Goal: Task Accomplishment & Management: Use online tool/utility

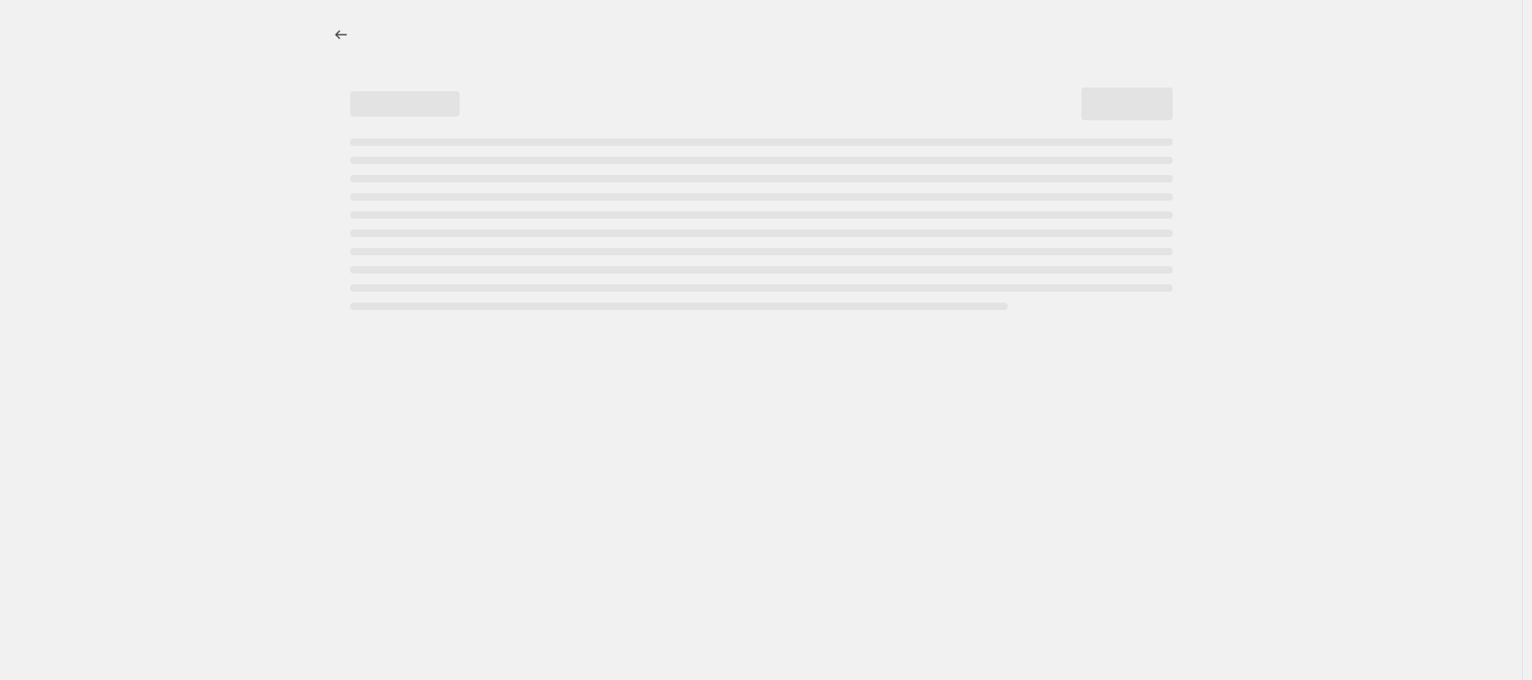
select select "percentage"
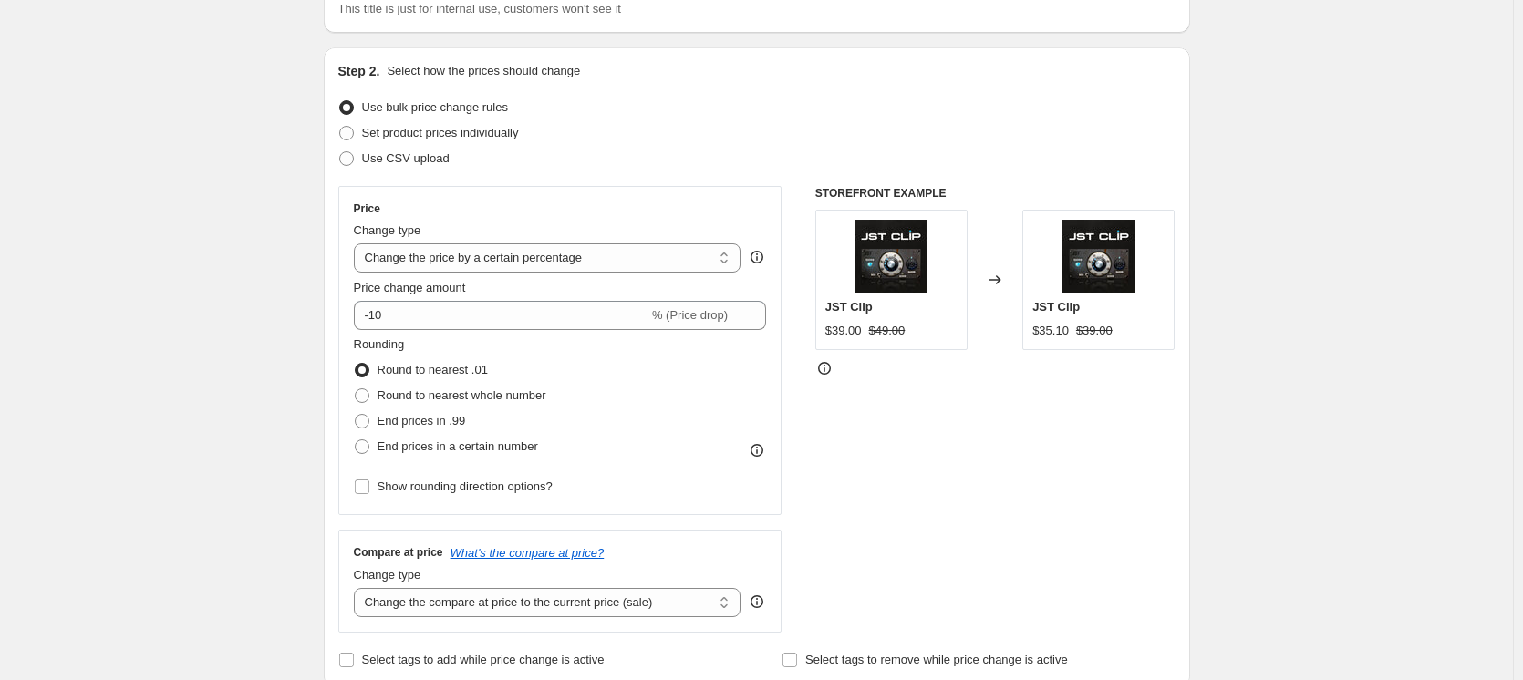
scroll to position [182, 0]
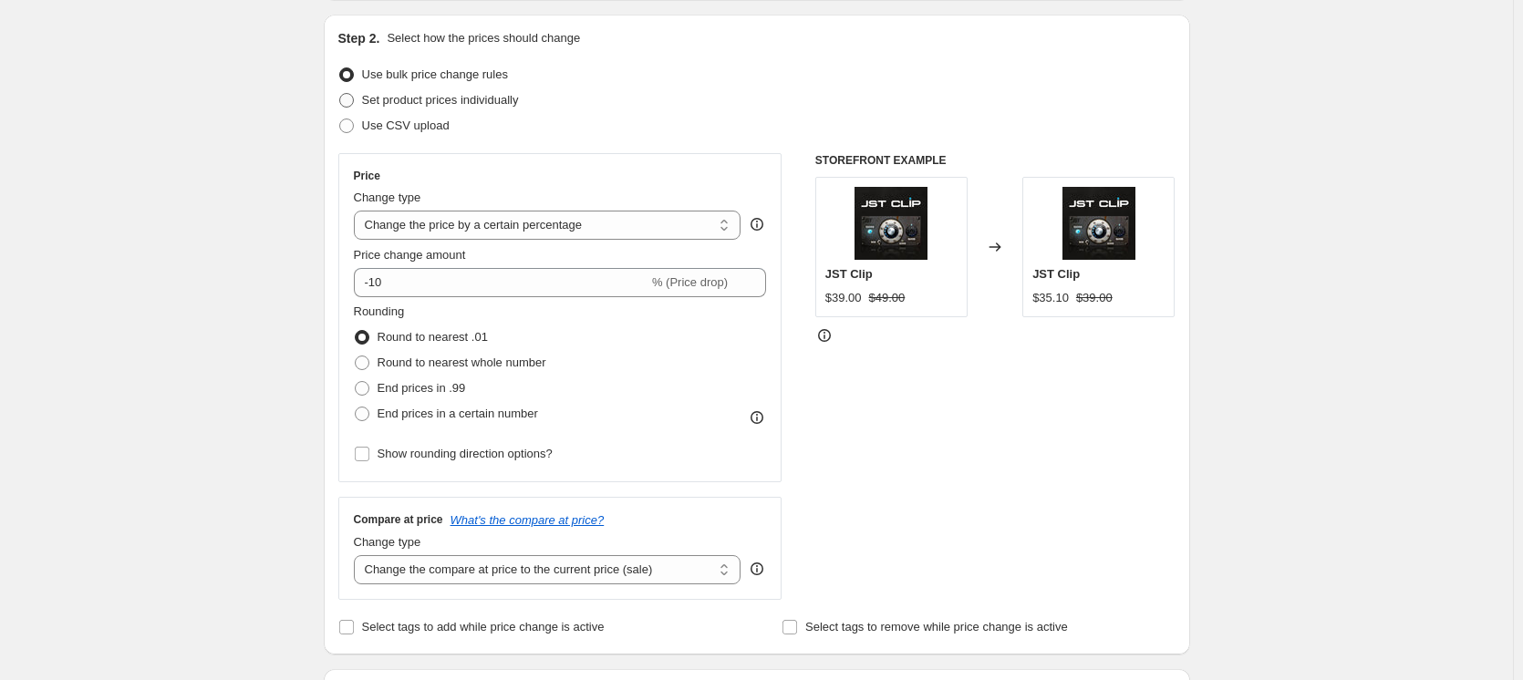
click at [354, 93] on span at bounding box center [346, 100] width 15 height 15
click at [340, 93] on input "Set product prices individually" at bounding box center [339, 93] width 1 height 1
radio input "true"
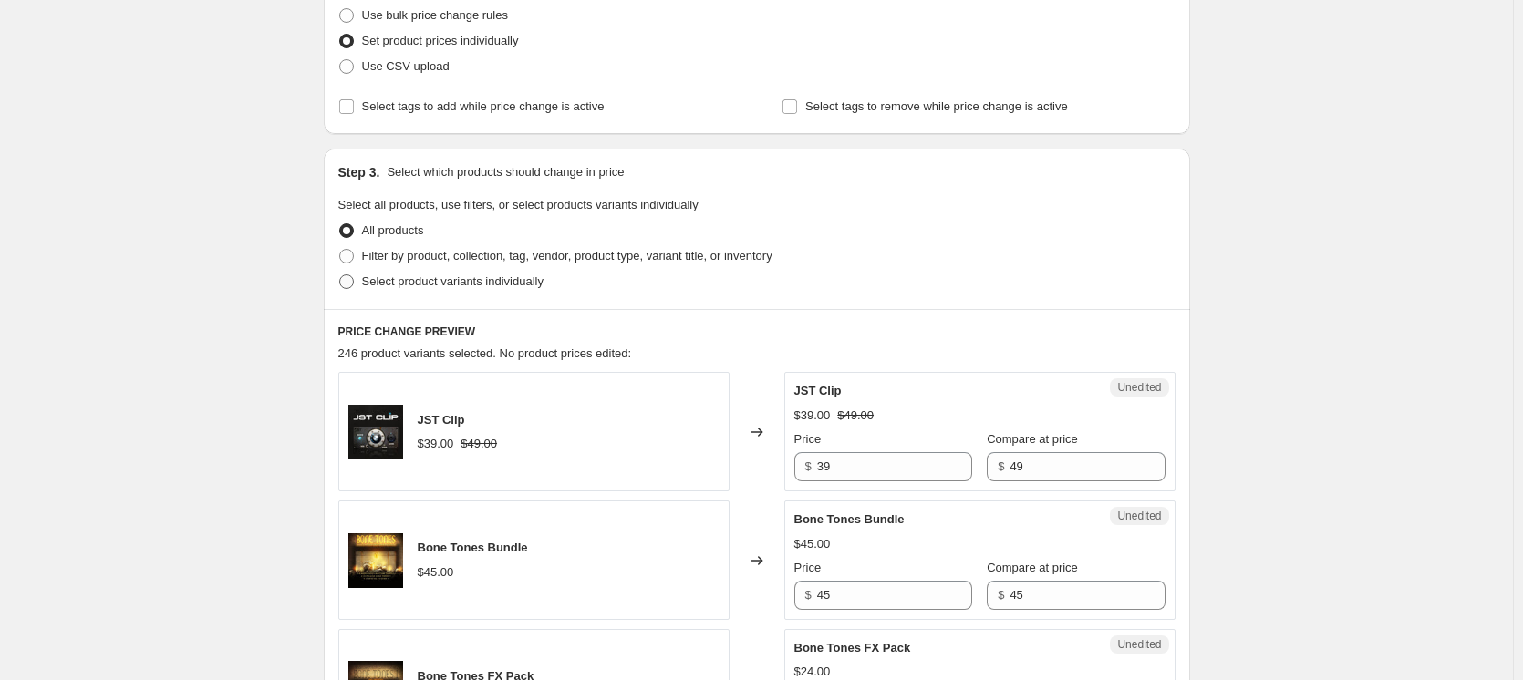
scroll to position [274, 0]
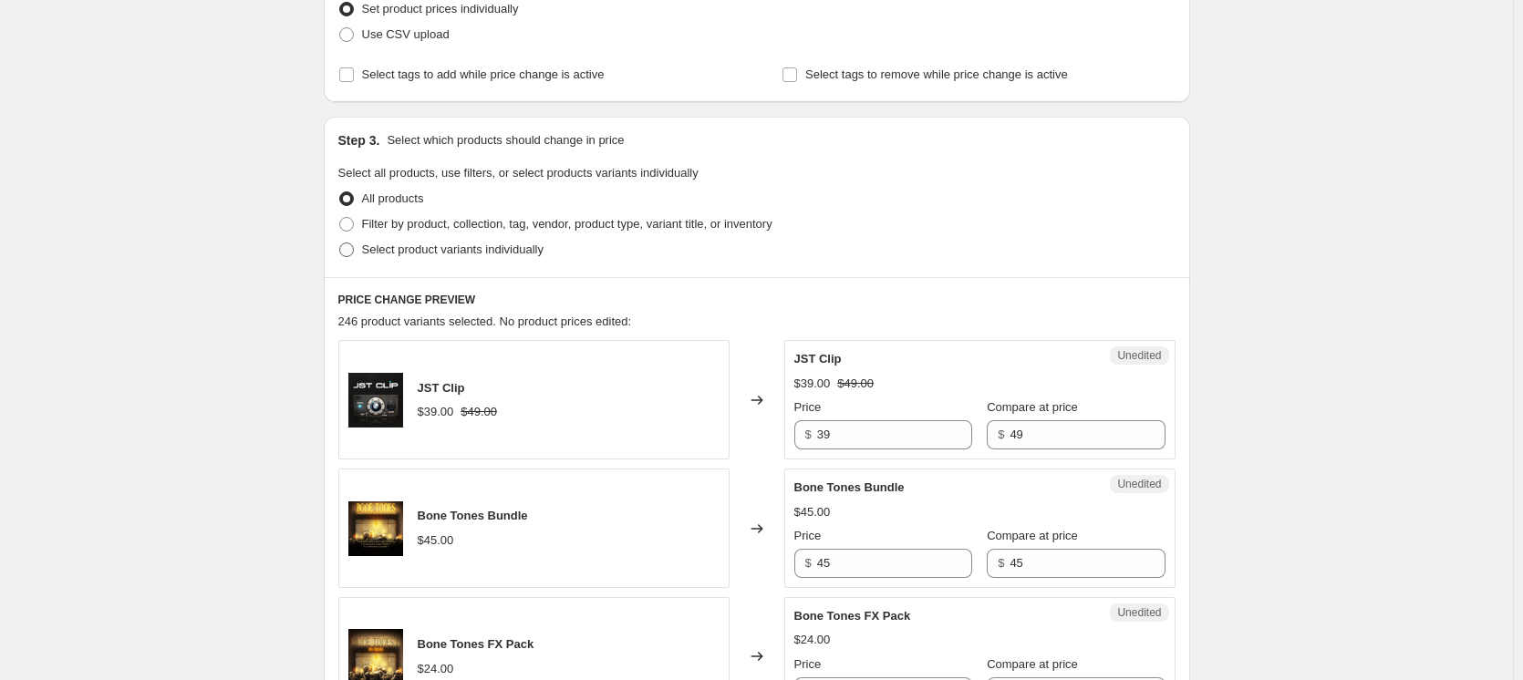
click at [354, 244] on span at bounding box center [346, 250] width 15 height 15
click at [340, 244] on input "Select product variants individually" at bounding box center [339, 243] width 1 height 1
radio input "true"
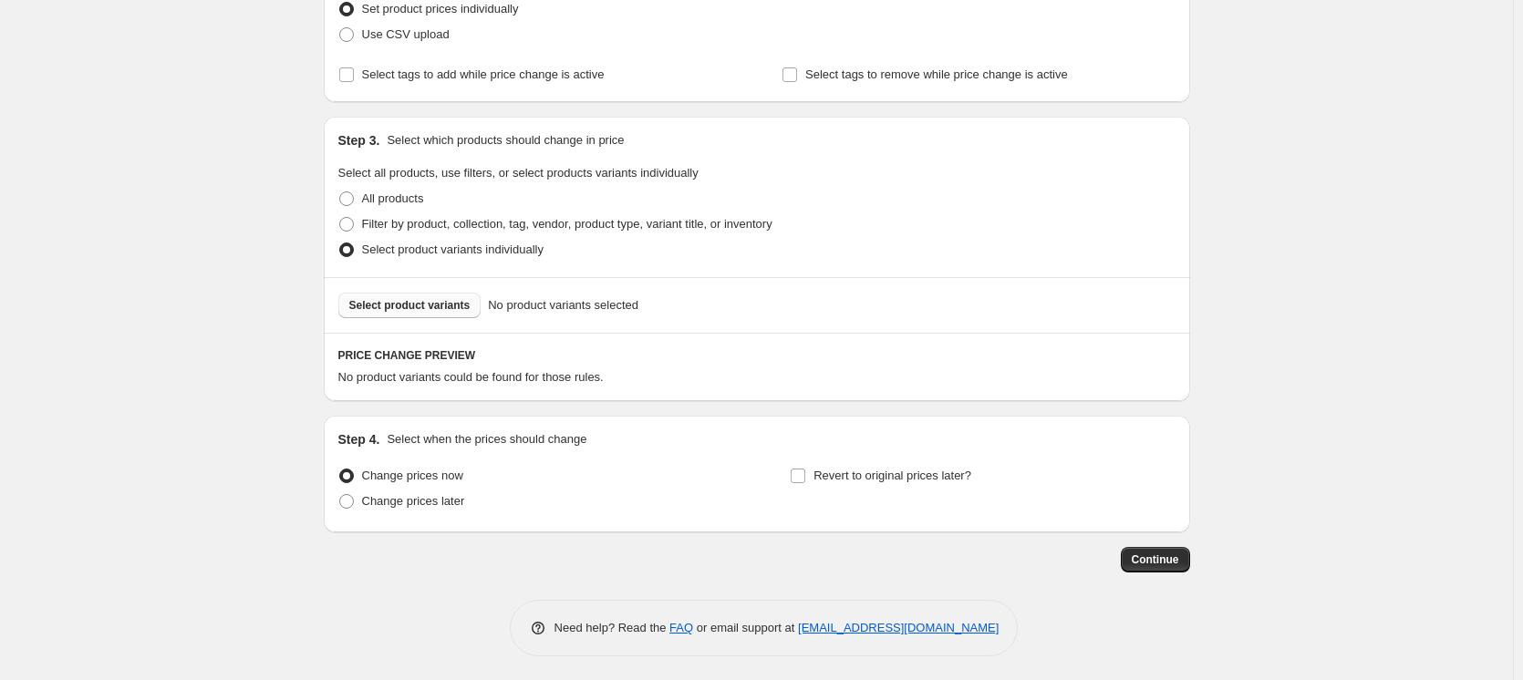
click at [414, 306] on span "Select product variants" at bounding box center [409, 305] width 121 height 15
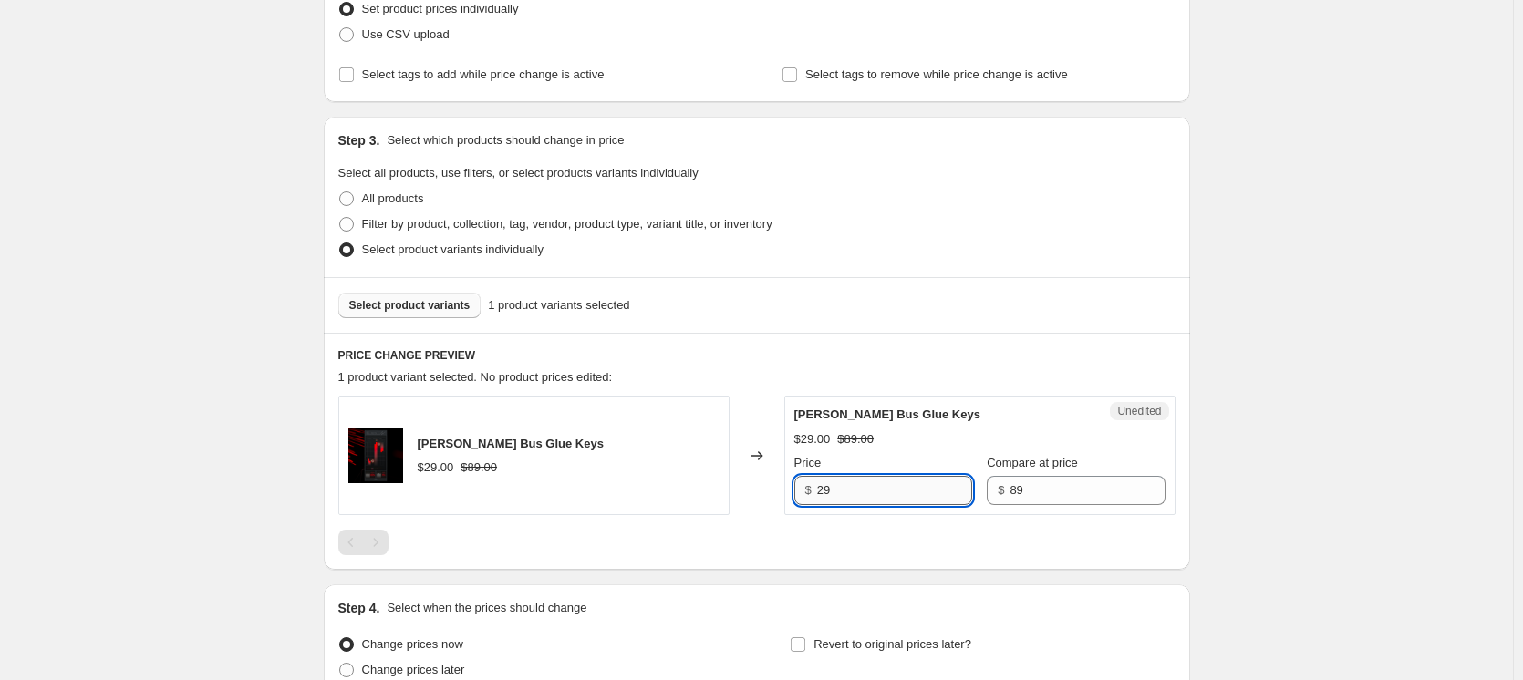
click at [855, 485] on input "29" at bounding box center [894, 490] width 155 height 29
type input "2"
type input "16.99"
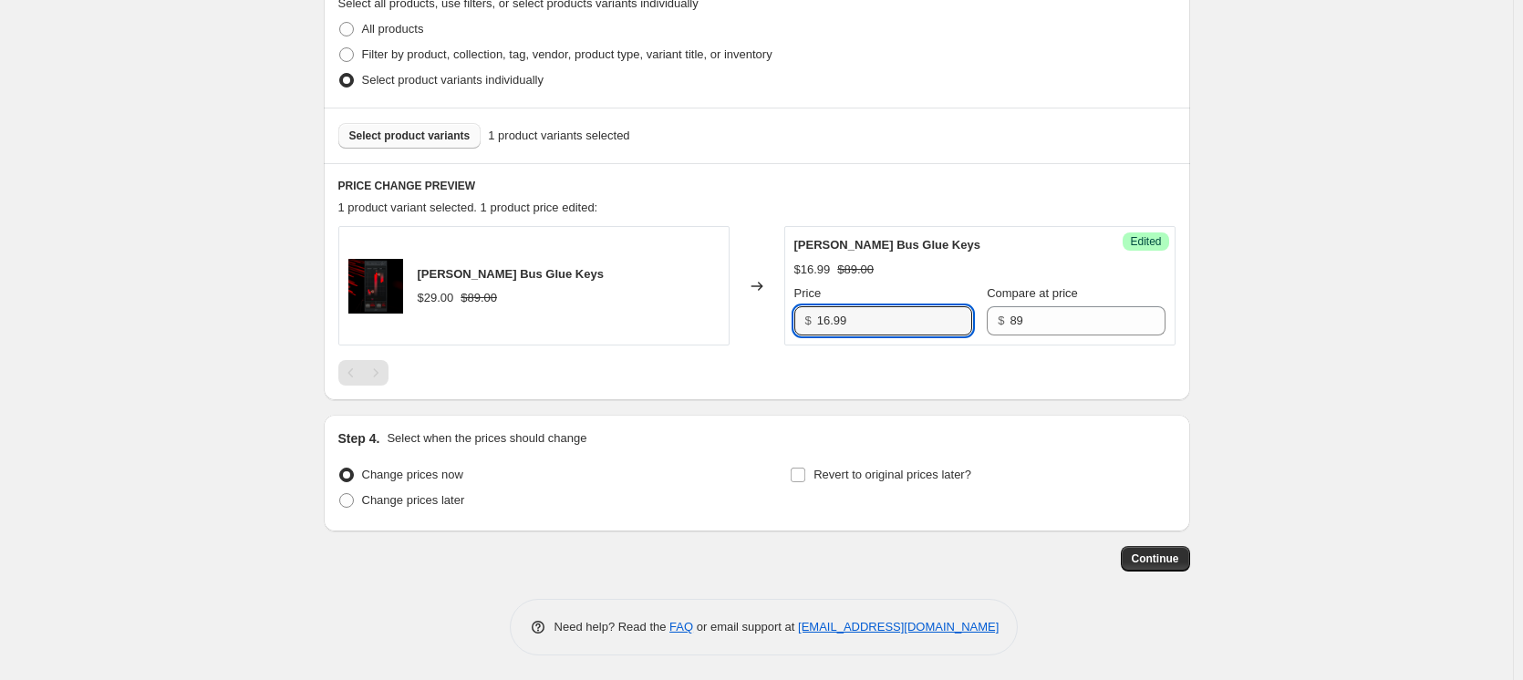
scroll to position [446, 0]
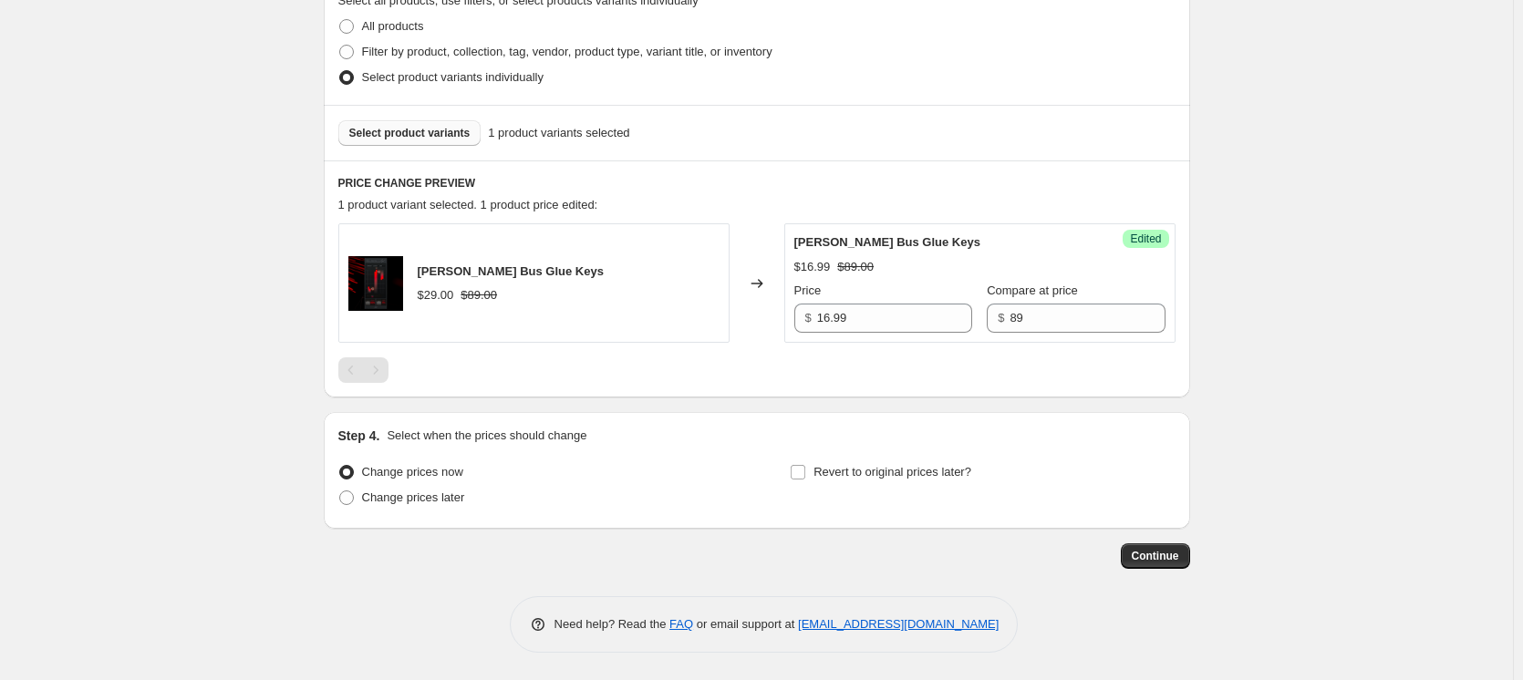
click at [419, 150] on div "Select product variants 1 product variants selected" at bounding box center [757, 133] width 866 height 56
click at [416, 133] on span "Select product variants" at bounding box center [409, 133] width 121 height 15
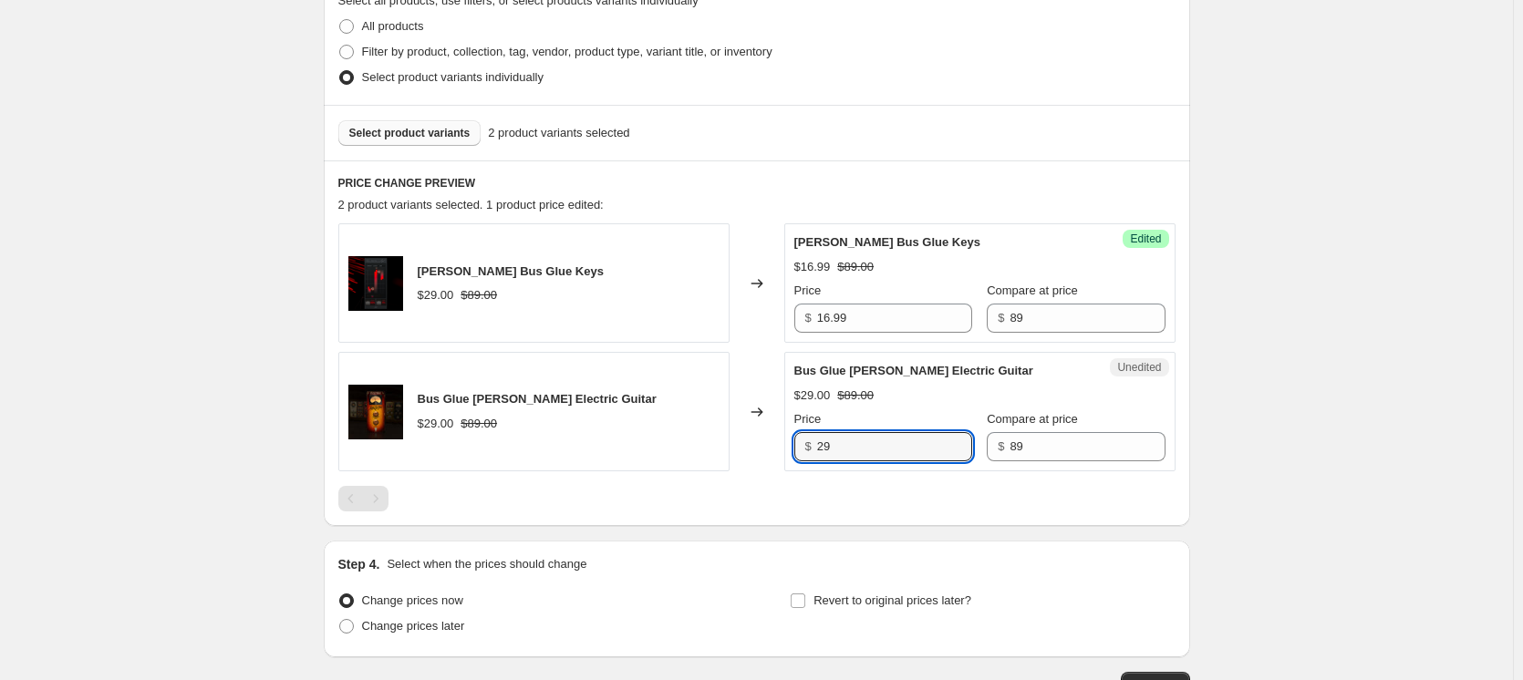
drag, startPoint x: 841, startPoint y: 449, endPoint x: 818, endPoint y: 443, distance: 23.4
click at [818, 443] on div "$ 29" at bounding box center [883, 446] width 178 height 29
type input "12.99"
click at [646, 472] on div "Joel Wanasek Bus Glue Keys $29.00 $89.00 Changed to Success Edited Joel Wanasek…" at bounding box center [756, 367] width 837 height 288
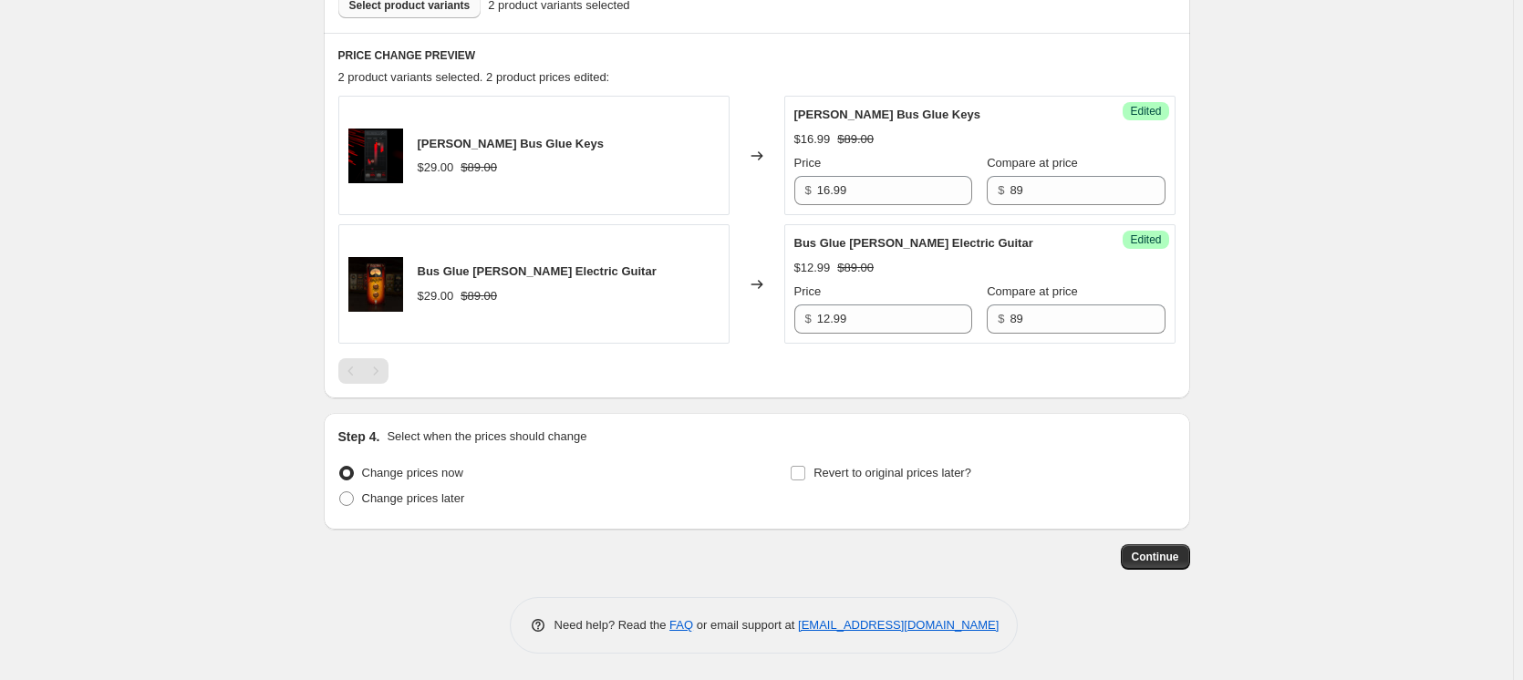
scroll to position [575, 0]
click at [802, 474] on input "Revert to original prices later?" at bounding box center [798, 472] width 15 height 15
checkbox input "true"
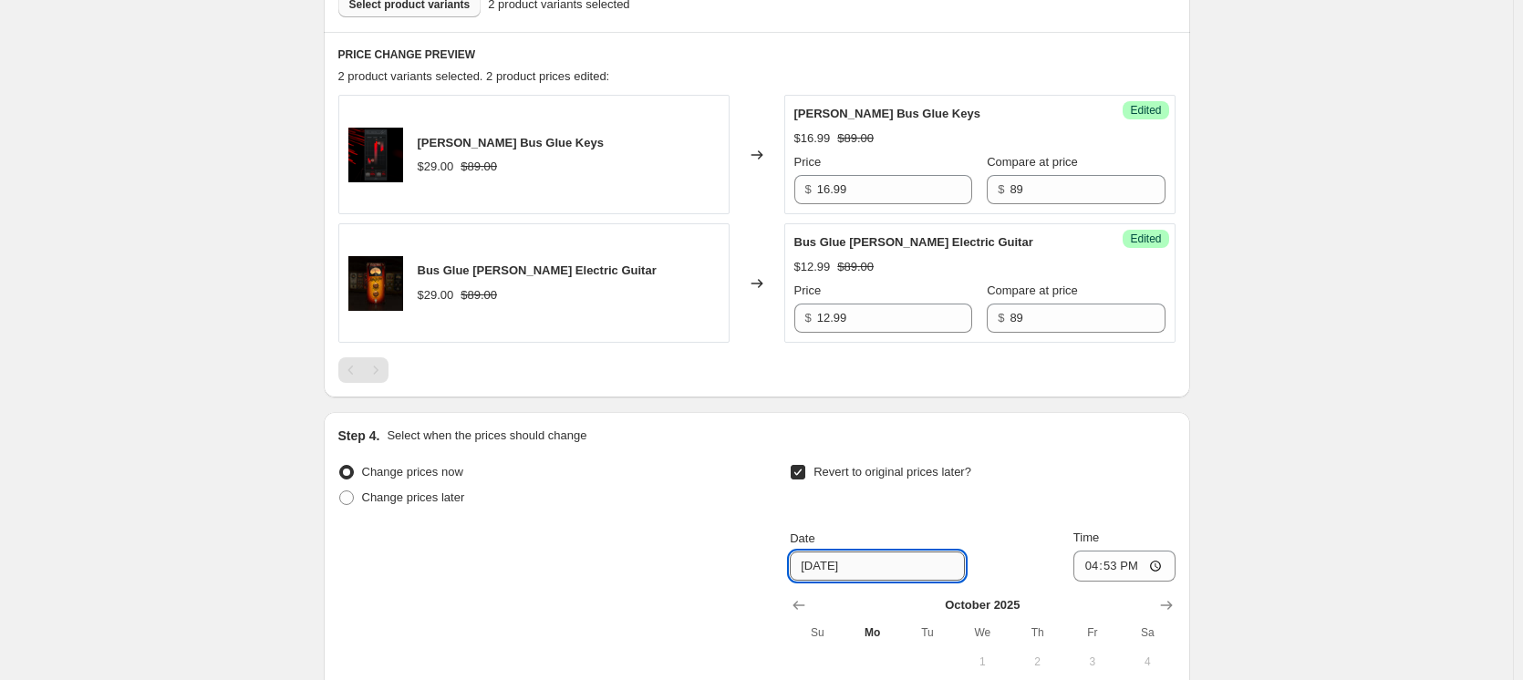
click at [853, 567] on input "10/13/2025" at bounding box center [877, 566] width 175 height 29
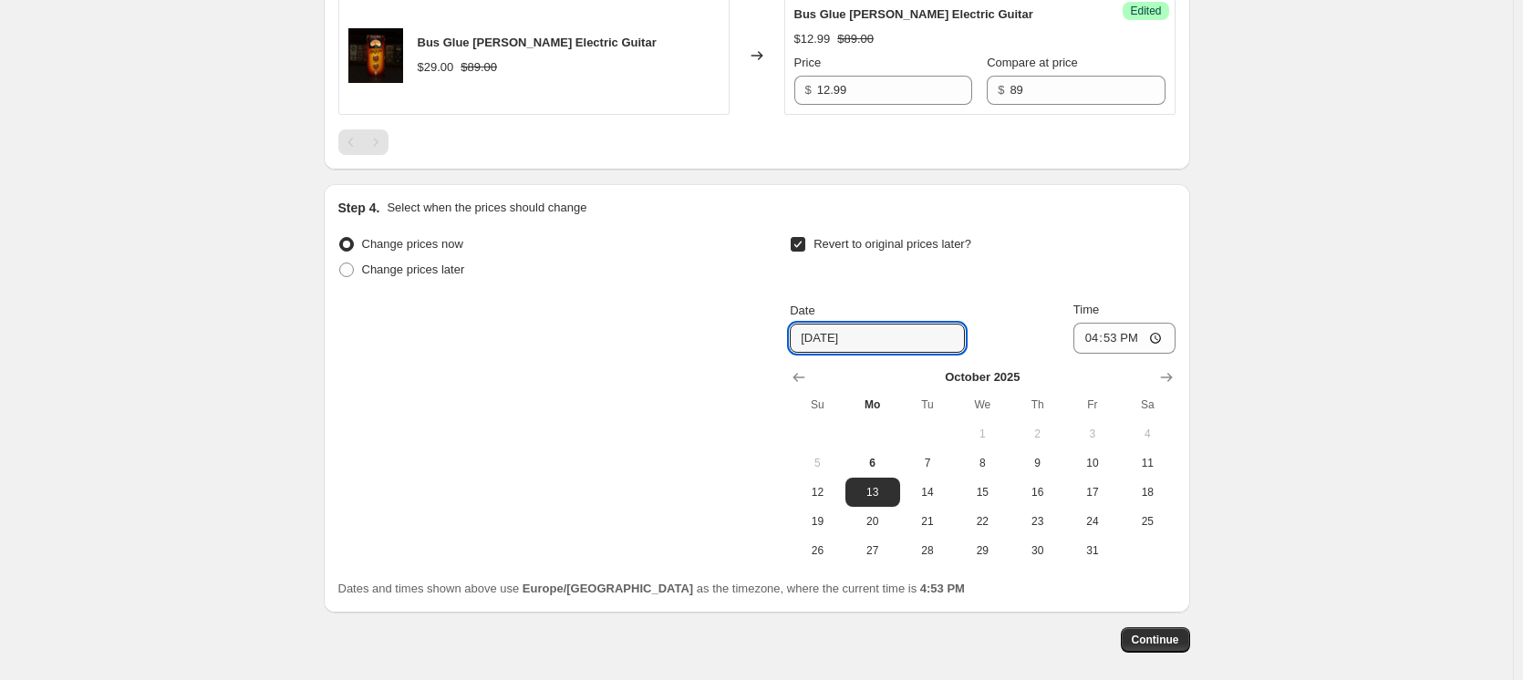
scroll to position [848, 0]
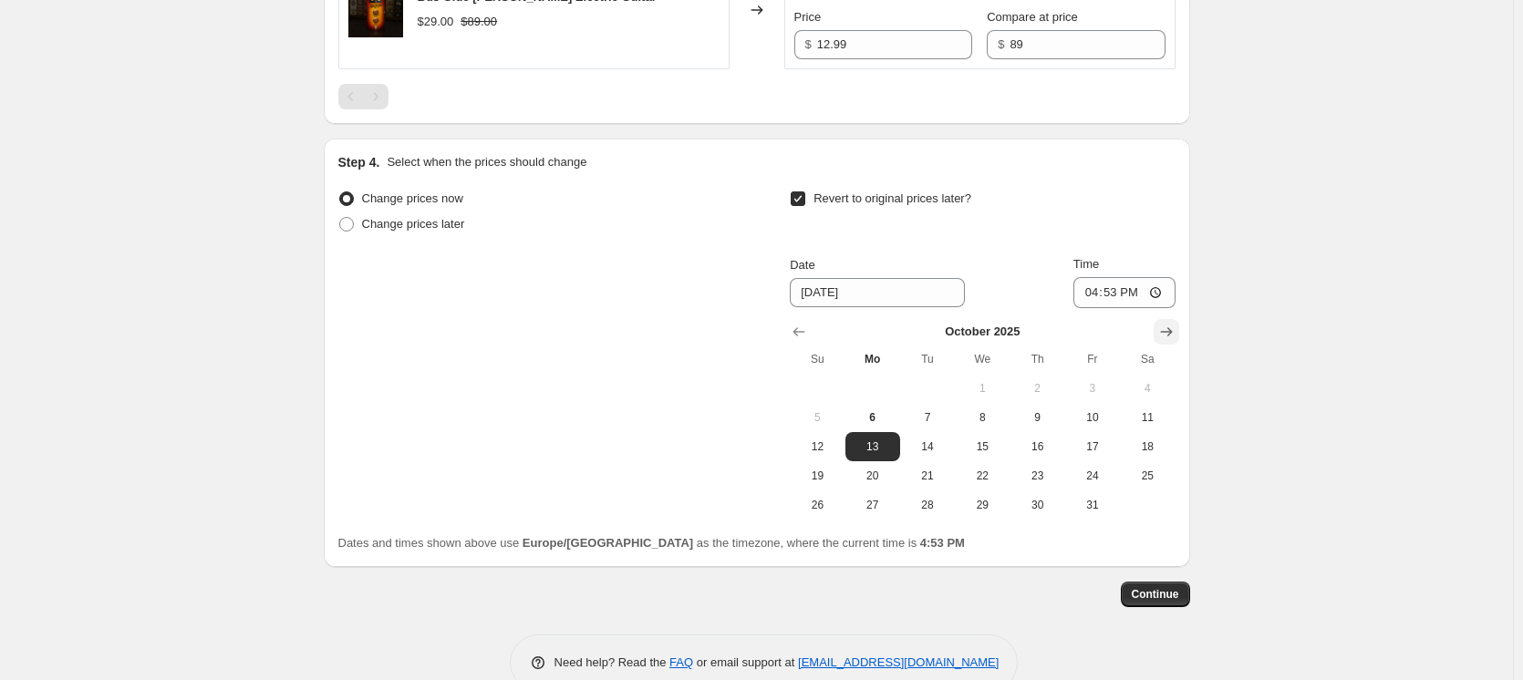
click at [1160, 329] on button "Show next month, November 2025" at bounding box center [1167, 332] width 26 height 26
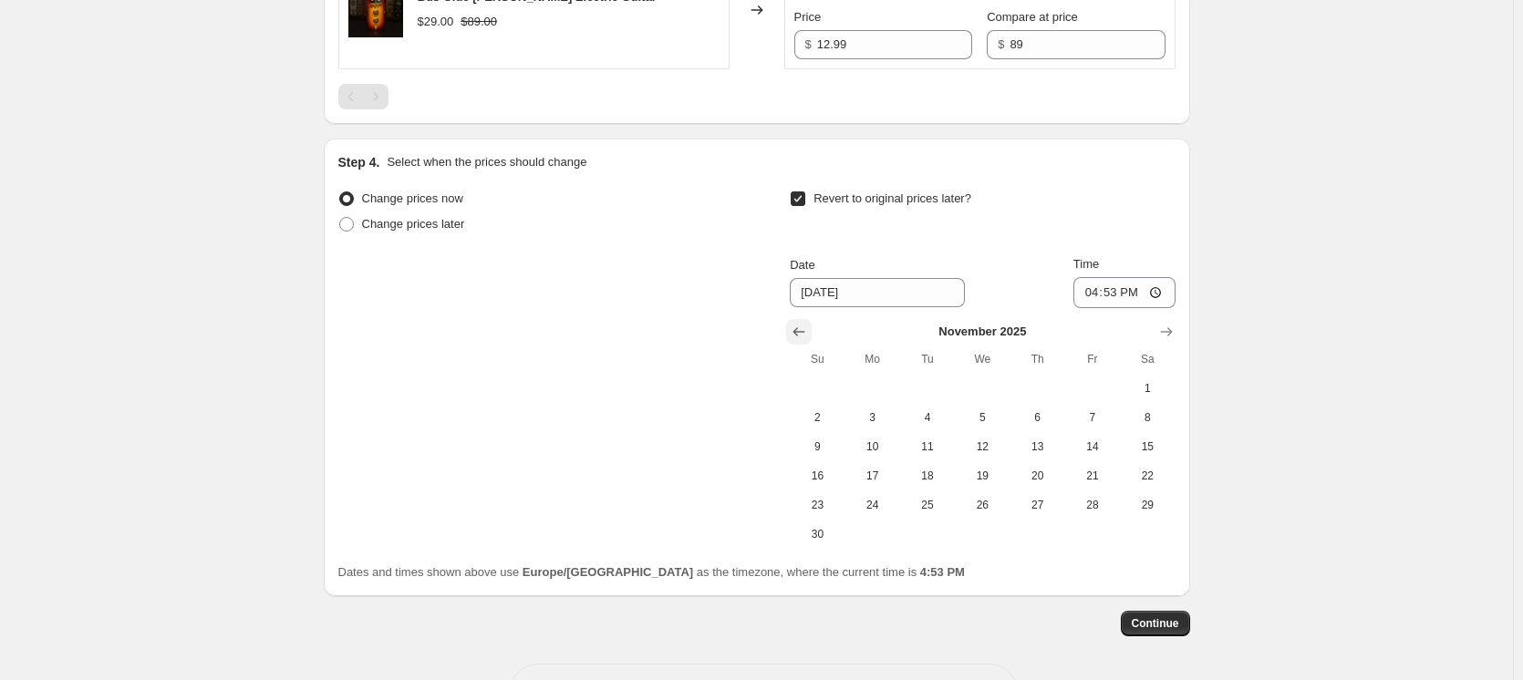
click at [803, 330] on icon "Show previous month, October 2025" at bounding box center [799, 332] width 18 height 18
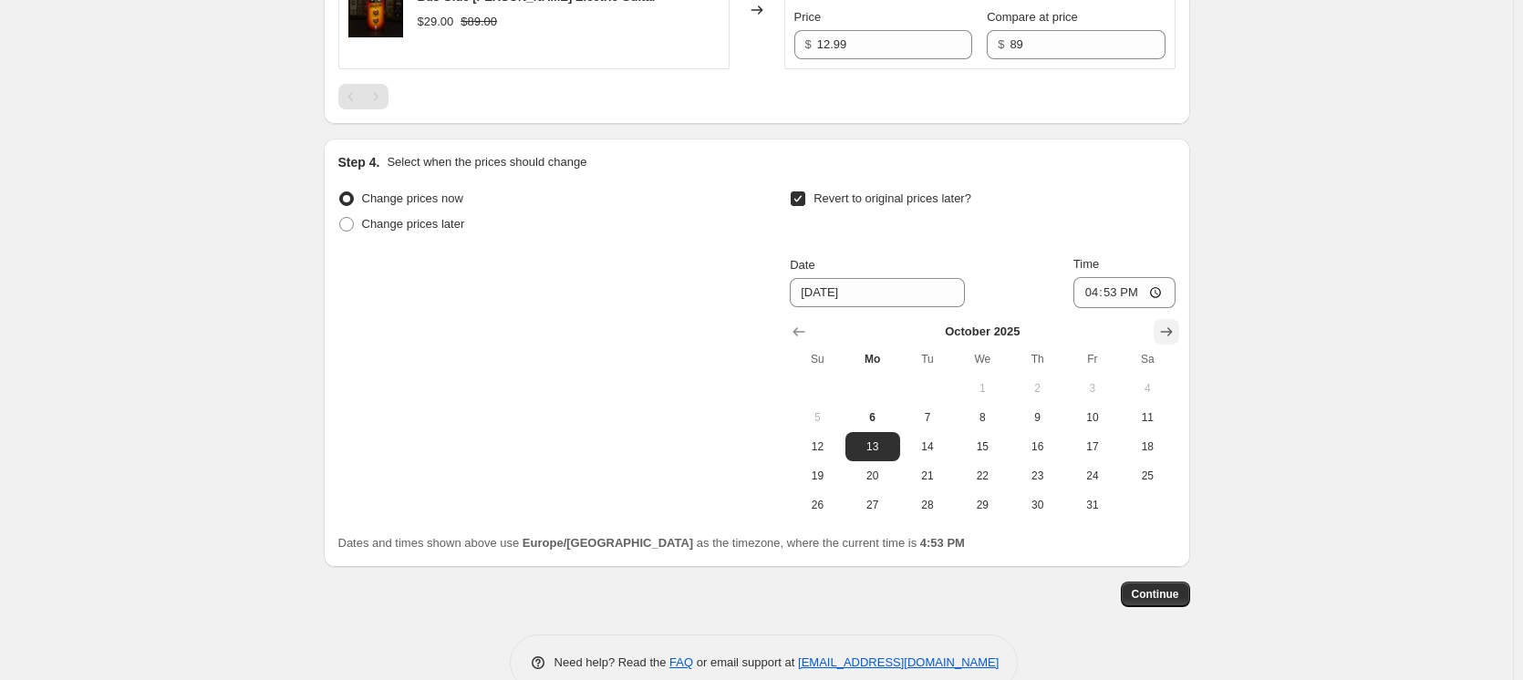
click at [1172, 330] on icon "Show next month, November 2025" at bounding box center [1166, 331] width 12 height 9
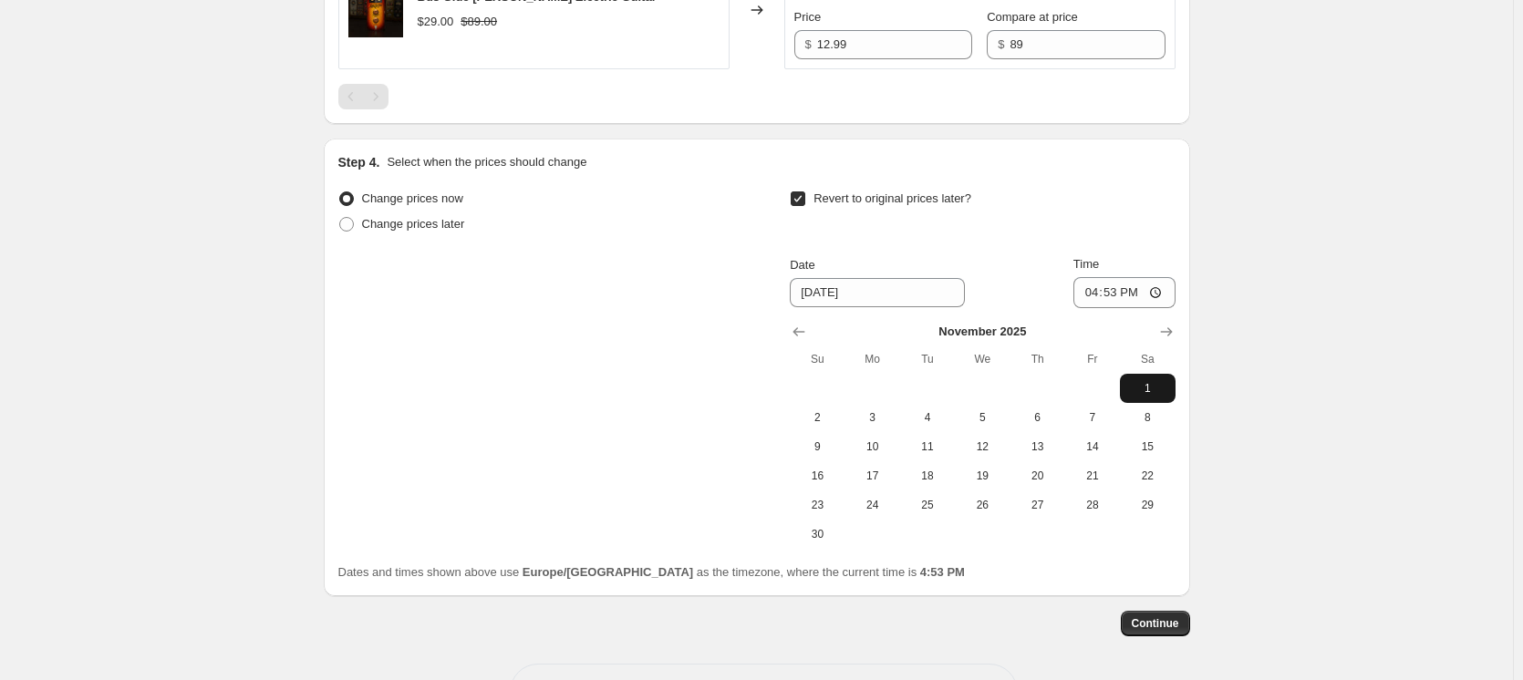
click at [1153, 389] on span "1" at bounding box center [1147, 388] width 40 height 15
click at [1093, 290] on input "16:53" at bounding box center [1124, 292] width 102 height 31
click at [807, 326] on icon "Show previous month, October 2025" at bounding box center [799, 332] width 18 height 18
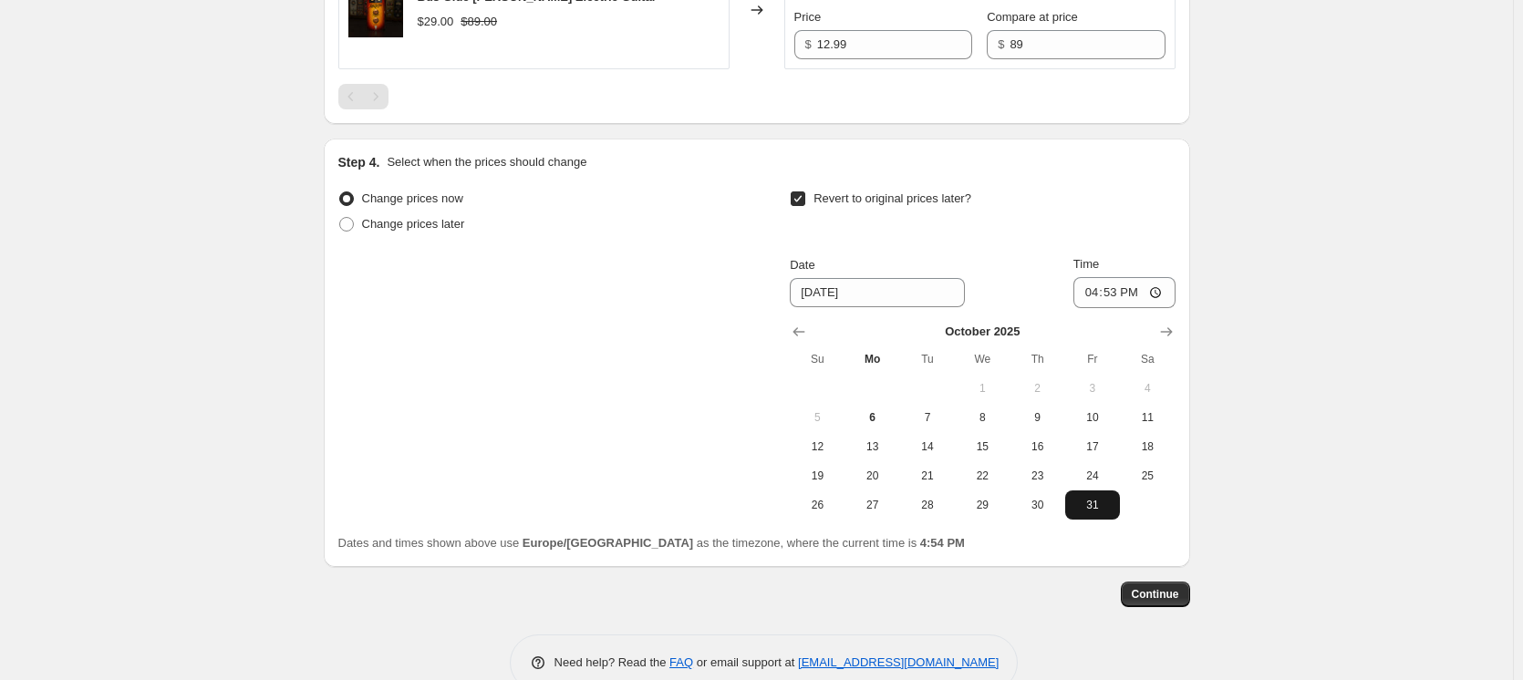
click at [1100, 506] on span "31" at bounding box center [1093, 505] width 40 height 15
click at [1113, 295] on input "16:53" at bounding box center [1124, 292] width 102 height 31
click at [1167, 321] on button "Show next month, November 2025" at bounding box center [1167, 332] width 26 height 26
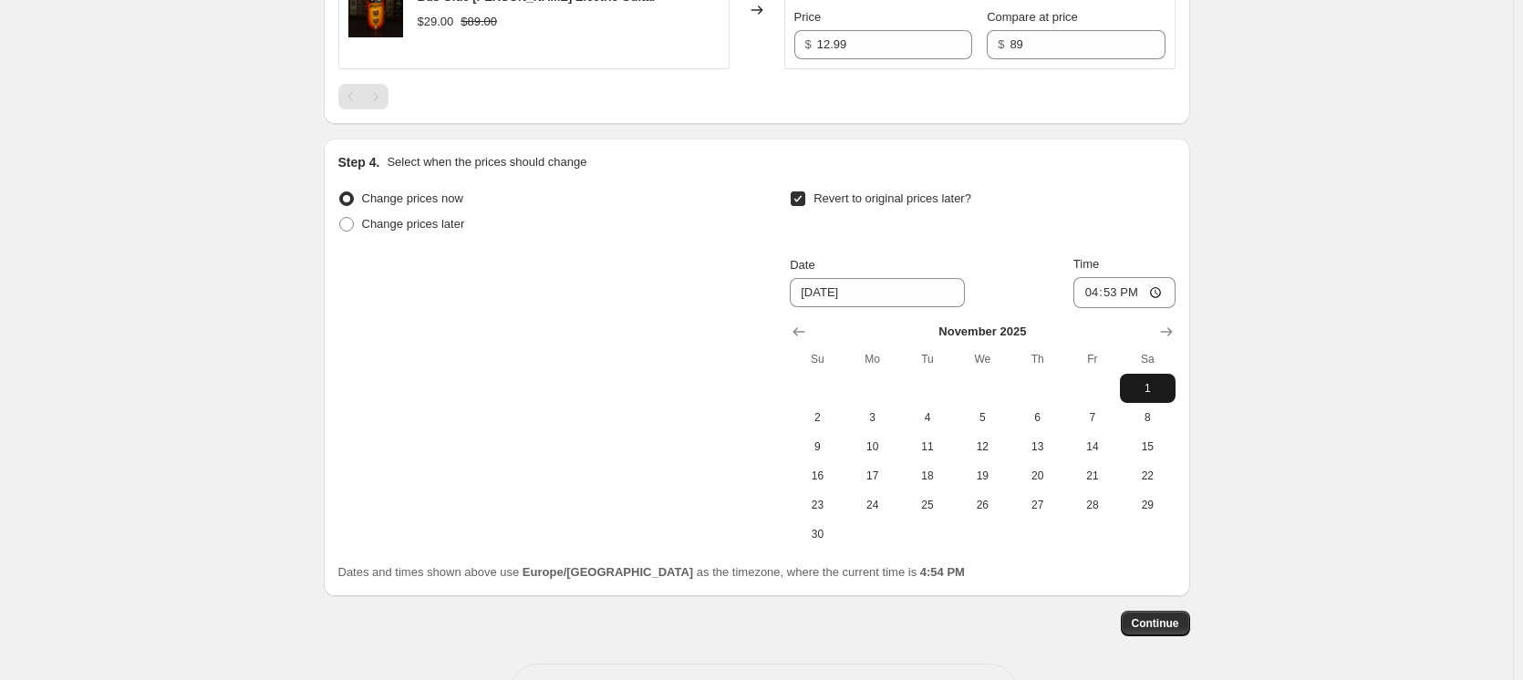
click at [1146, 392] on span "1" at bounding box center [1147, 388] width 40 height 15
type input "[DATE]"
click at [1095, 295] on input "16:53" at bounding box center [1124, 292] width 102 height 31
click at [1114, 295] on input "16:53" at bounding box center [1124, 292] width 102 height 31
type input "04:00"
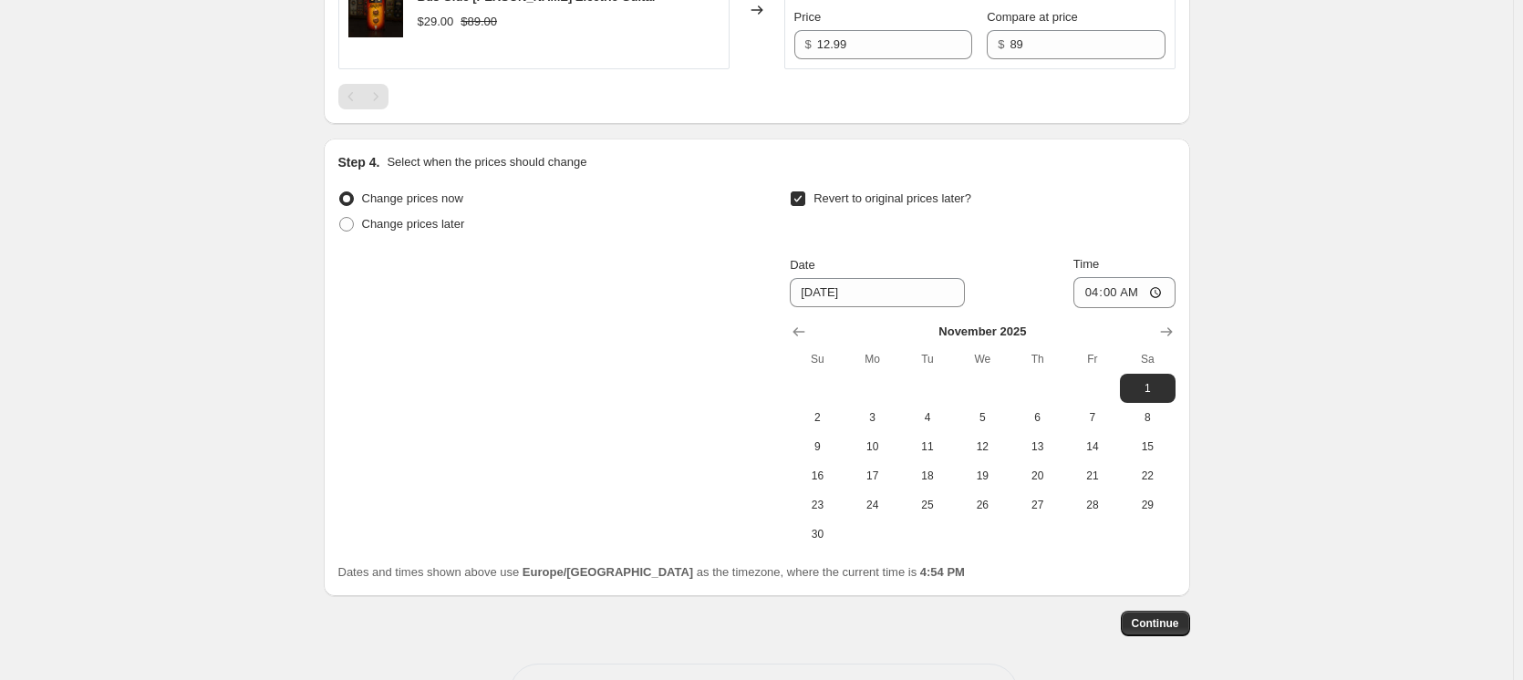
click at [1063, 223] on div "Revert to original prices later?" at bounding box center [982, 213] width 385 height 55
click at [1166, 625] on span "Continue" at bounding box center [1155, 624] width 47 height 15
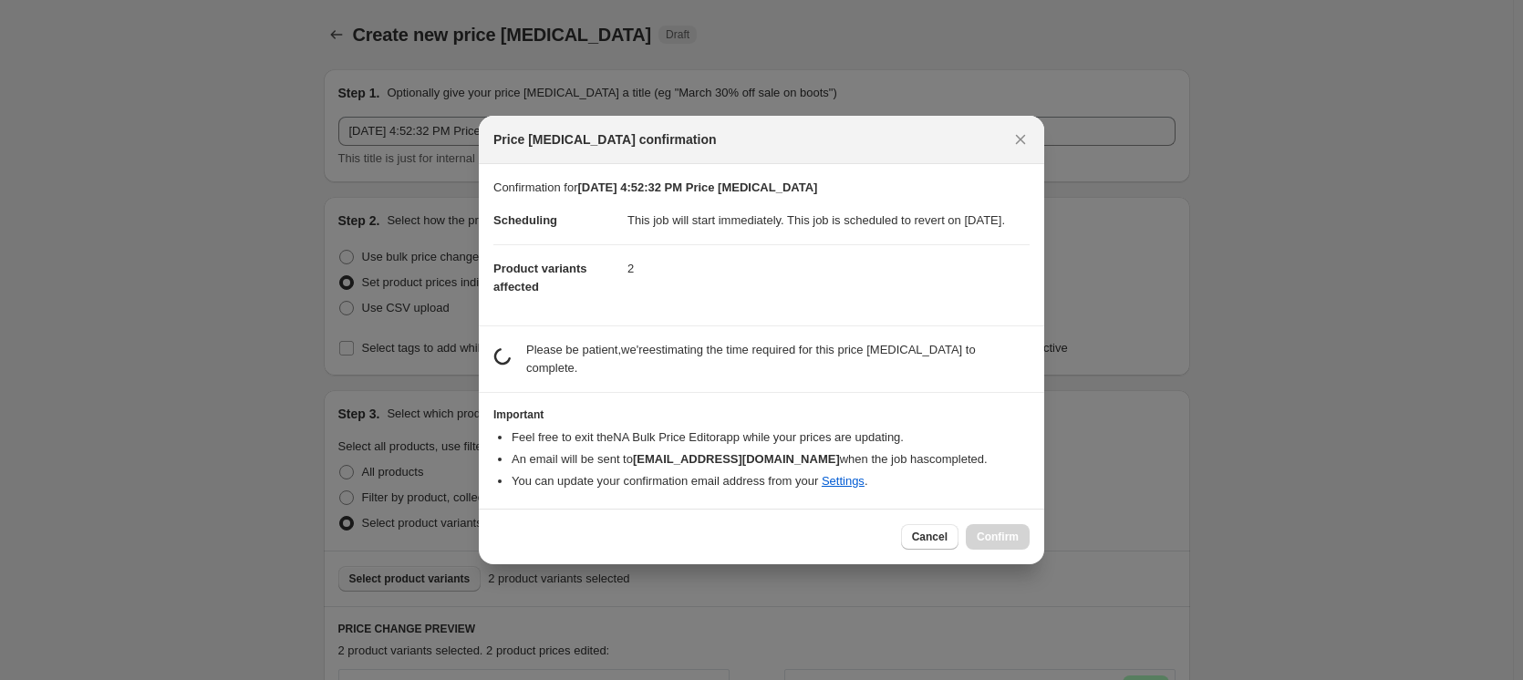
scroll to position [0, 0]
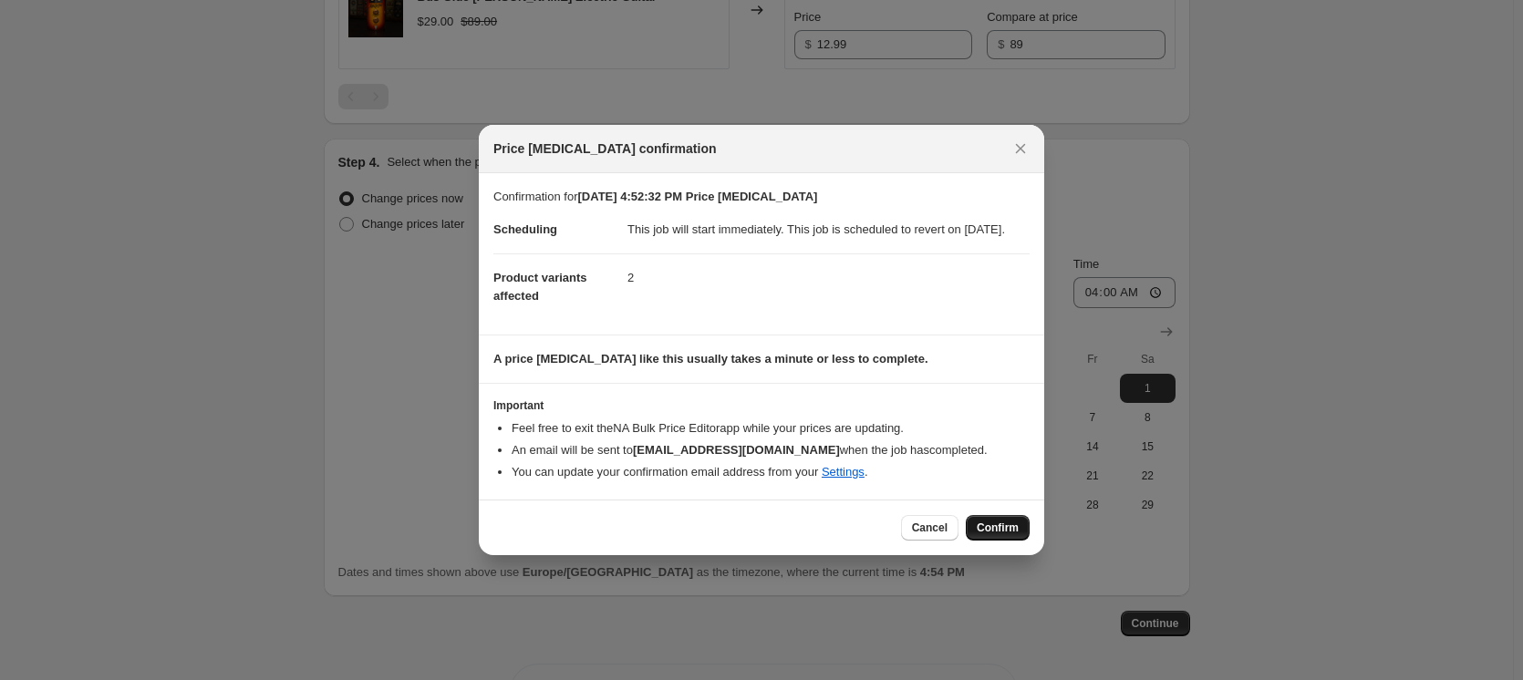
click at [1000, 535] on span "Confirm" at bounding box center [998, 528] width 42 height 15
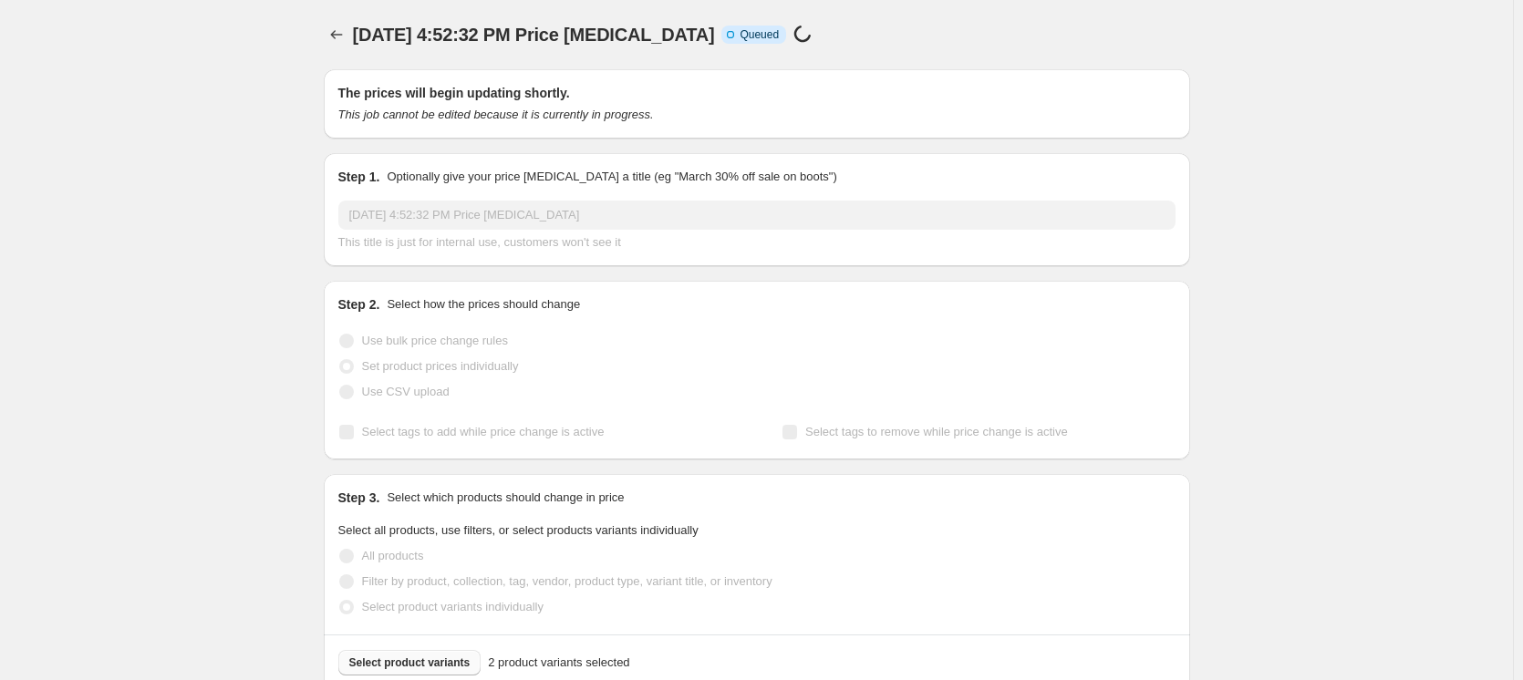
scroll to position [848, 0]
